Goal: Task Accomplishment & Management: Manage account settings

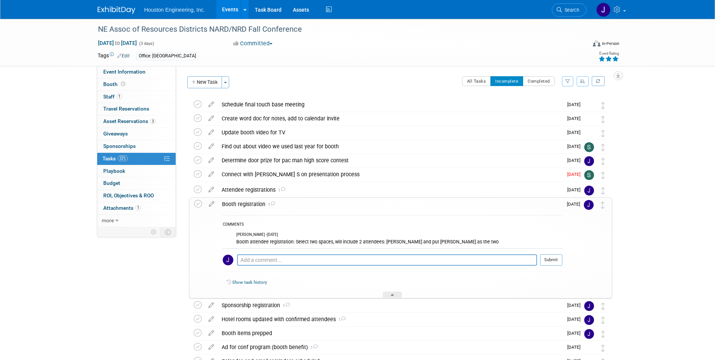
click at [672, 267] on div "NE Assoc of Resources Districts NARD/NRD Fall Conference [DATE] to [DATE] (3 da…" at bounding box center [357, 223] width 715 height 409
click at [57, 117] on div "NE Assoc of Resources Districts NARD/NRD Fall Conference [DATE] to [DATE] (3 da…" at bounding box center [357, 223] width 715 height 409
click at [668, 163] on div "NE Assoc of Resources Districts NARD/NRD Fall Conference [DATE] to [DATE] (3 da…" at bounding box center [357, 223] width 715 height 409
click at [347, 236] on div "[PERSON_NAME] - [DATE]" at bounding box center [399, 234] width 326 height 5
click at [321, 236] on div "[PERSON_NAME] - [DATE]" at bounding box center [399, 234] width 326 height 5
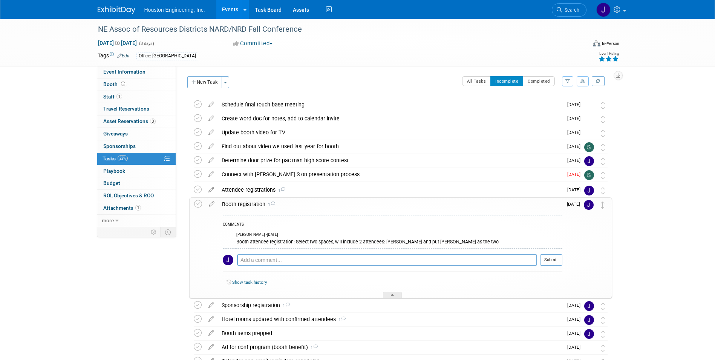
click at [572, 206] on span "[DATE]" at bounding box center [575, 203] width 17 height 5
click at [212, 205] on icon at bounding box center [211, 202] width 13 height 9
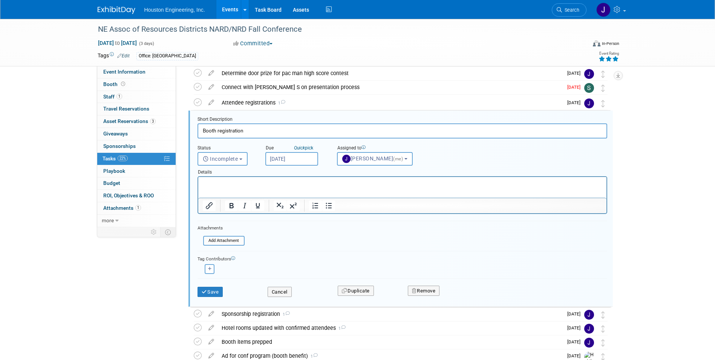
click at [303, 157] on input "[DATE]" at bounding box center [291, 159] width 53 height 14
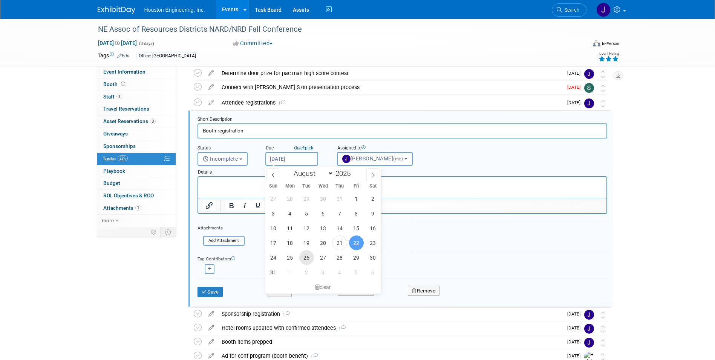
click at [305, 257] on span "26" at bounding box center [306, 257] width 15 height 15
type input "[DATE]"
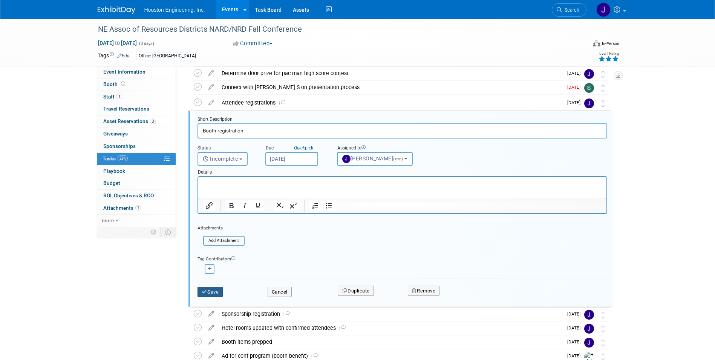
click at [219, 292] on button "Save" at bounding box center [211, 291] width 26 height 11
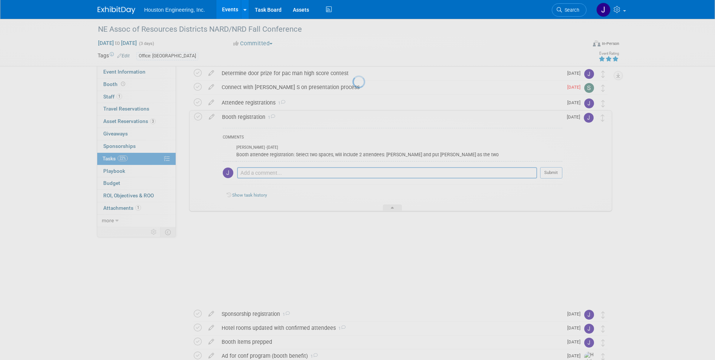
scroll to position [69, 0]
